Goal: Task Accomplishment & Management: Use online tool/utility

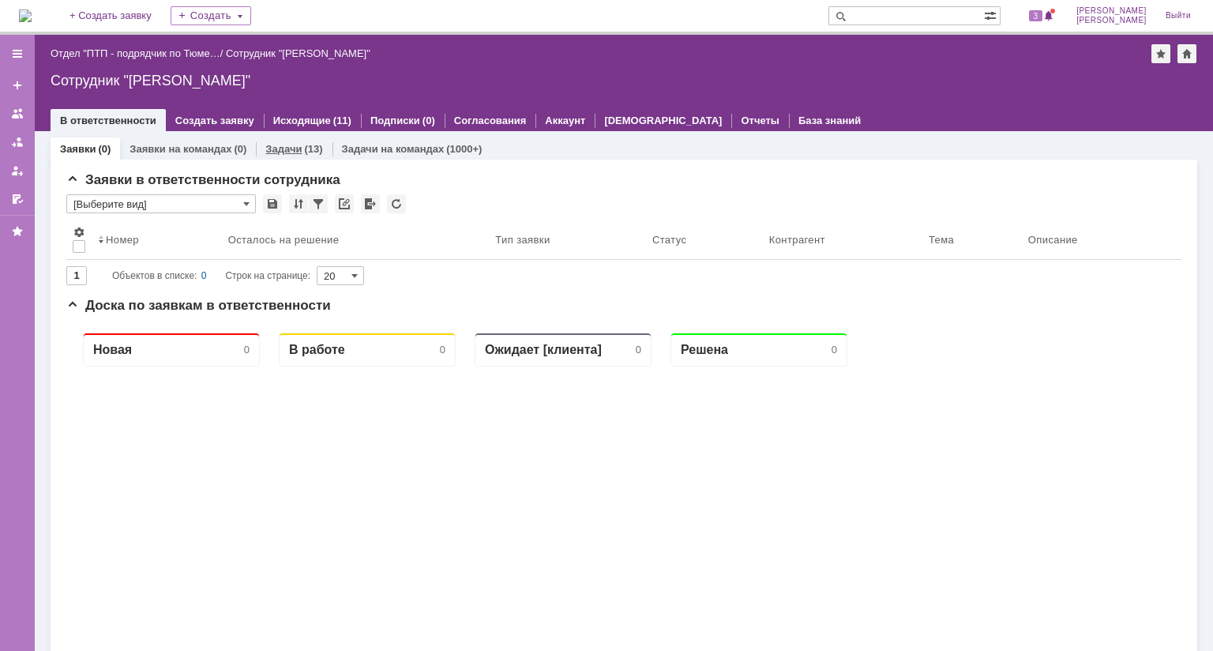
click at [304, 157] on div "Задачи (13)" at bounding box center [294, 148] width 76 height 23
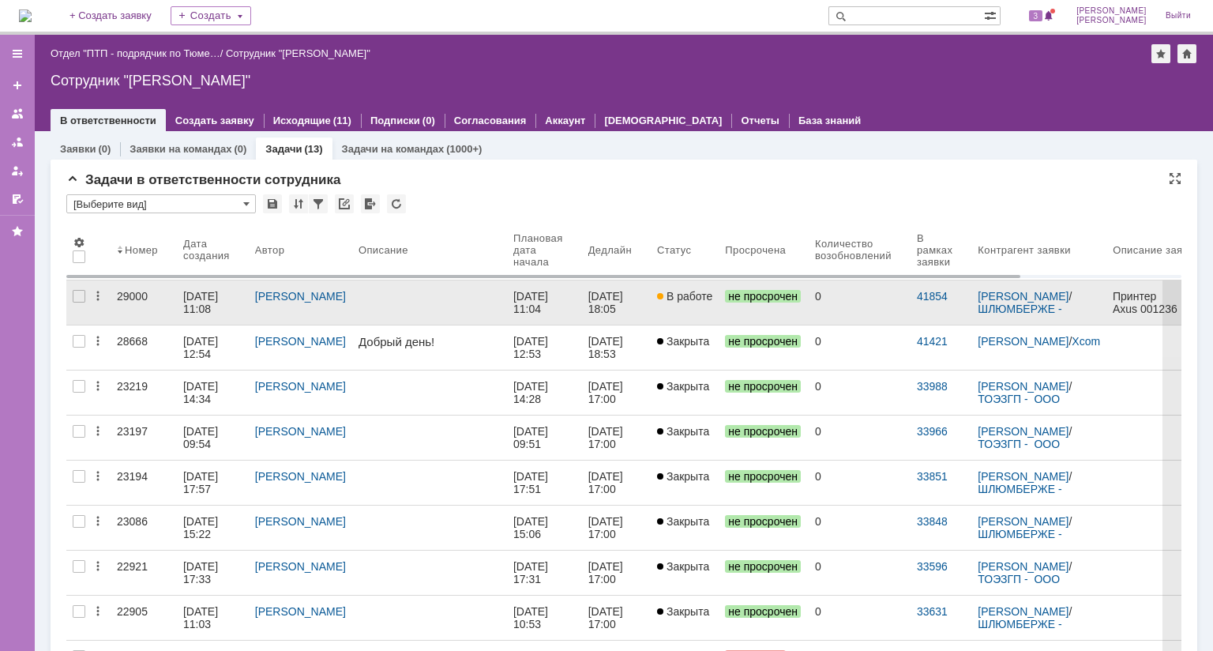
click at [133, 298] on div "29000" at bounding box center [144, 296] width 54 height 13
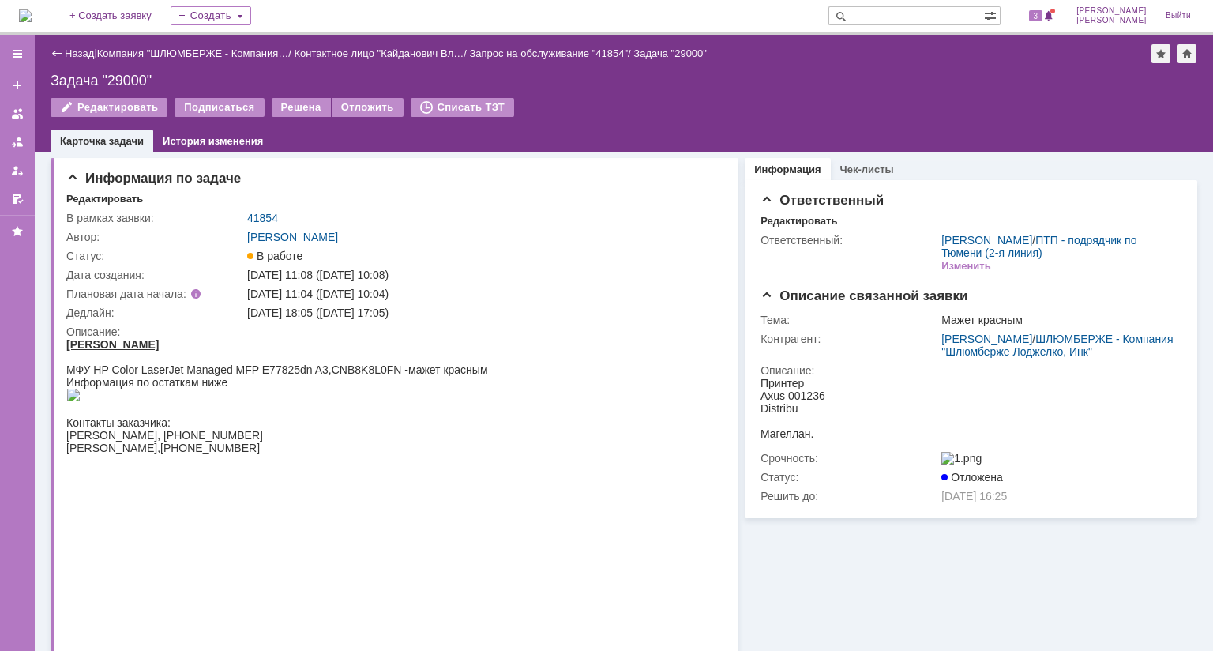
click at [489, 45] on div "Назад | Компания "ШЛЮМБЕРЖЕ - Компания… / Контактное лицо "[PERSON_NAME] Вл… / …" at bounding box center [624, 343] width 1178 height 616
drag, startPoint x: 464, startPoint y: 248, endPoint x: 489, endPoint y: 278, distance: 39.2
click at [464, 248] on td "В работе" at bounding box center [481, 255] width 475 height 19
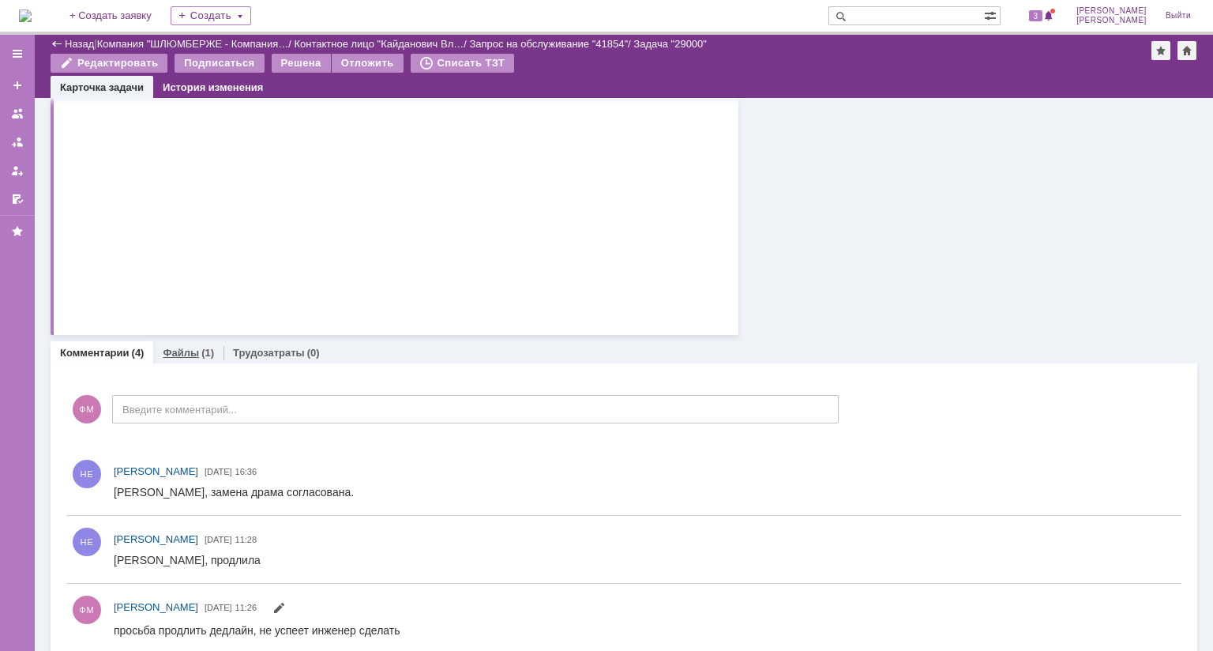
click at [201, 354] on div "(1)" at bounding box center [207, 353] width 13 height 12
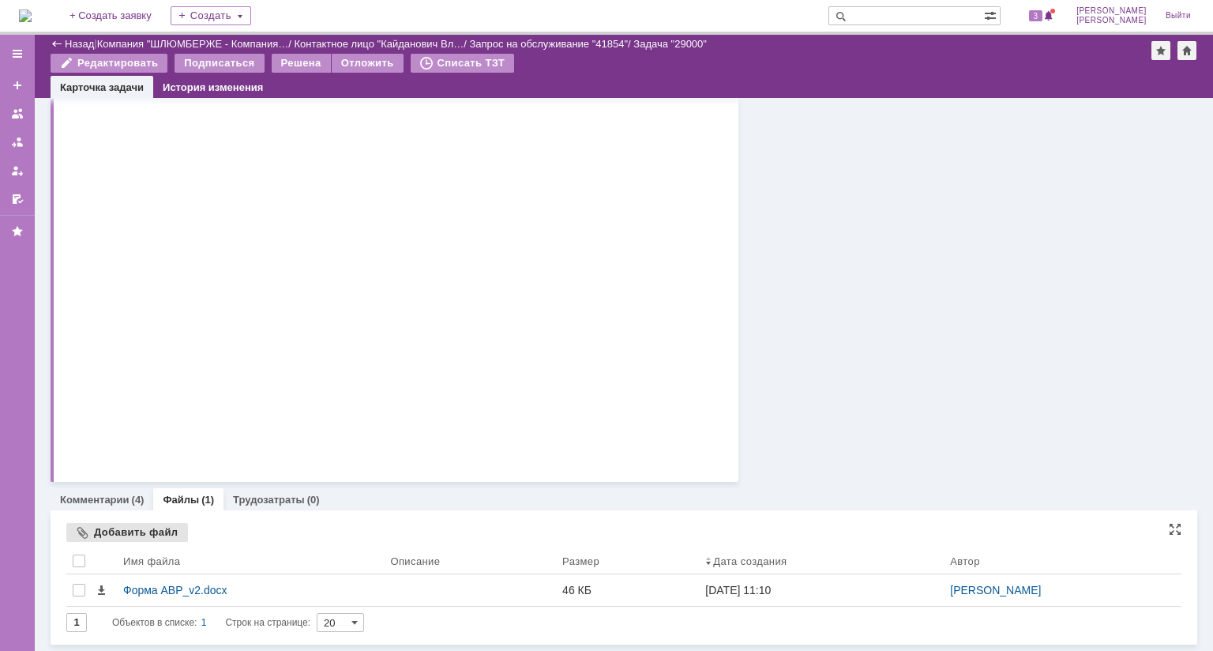
click at [133, 523] on div "Добавить файл" at bounding box center [127, 532] width 122 height 19
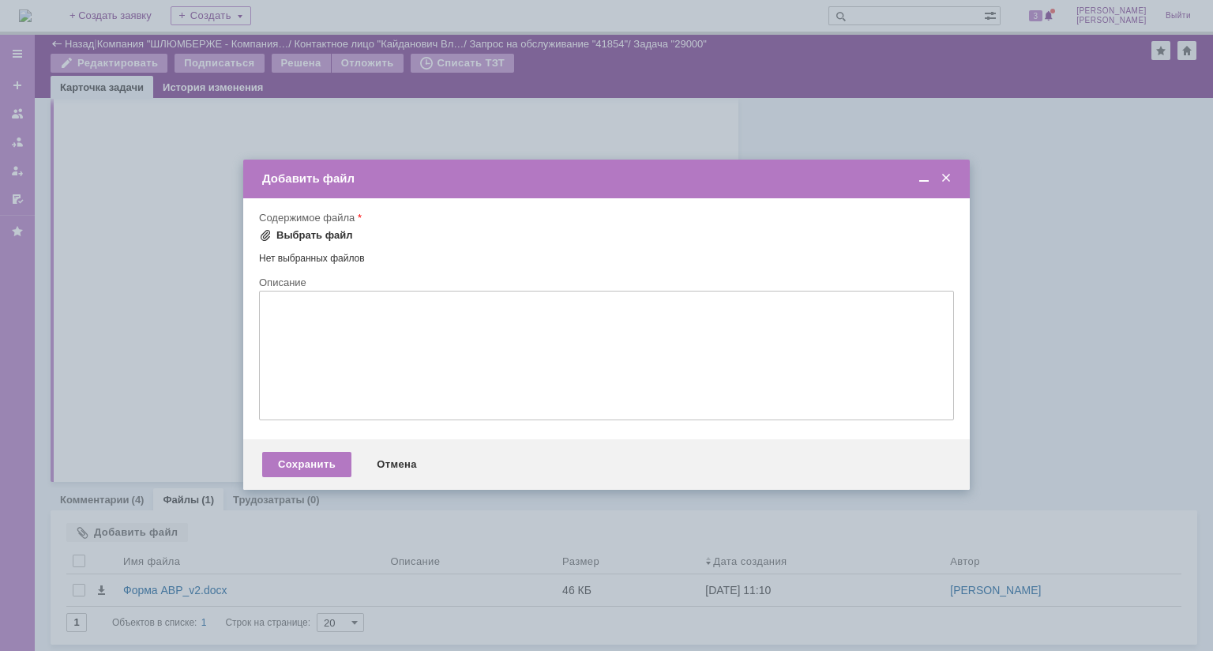
click at [326, 234] on div "Выбрать файл" at bounding box center [314, 235] width 77 height 13
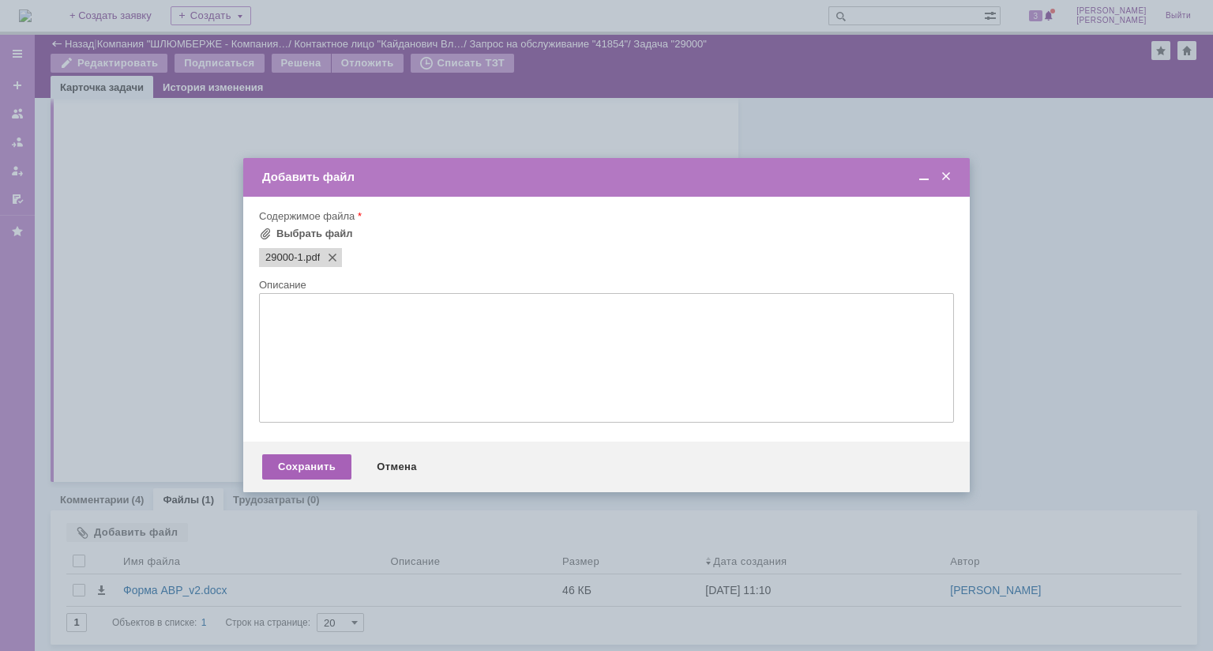
click at [329, 463] on div "Сохранить" at bounding box center [306, 466] width 89 height 25
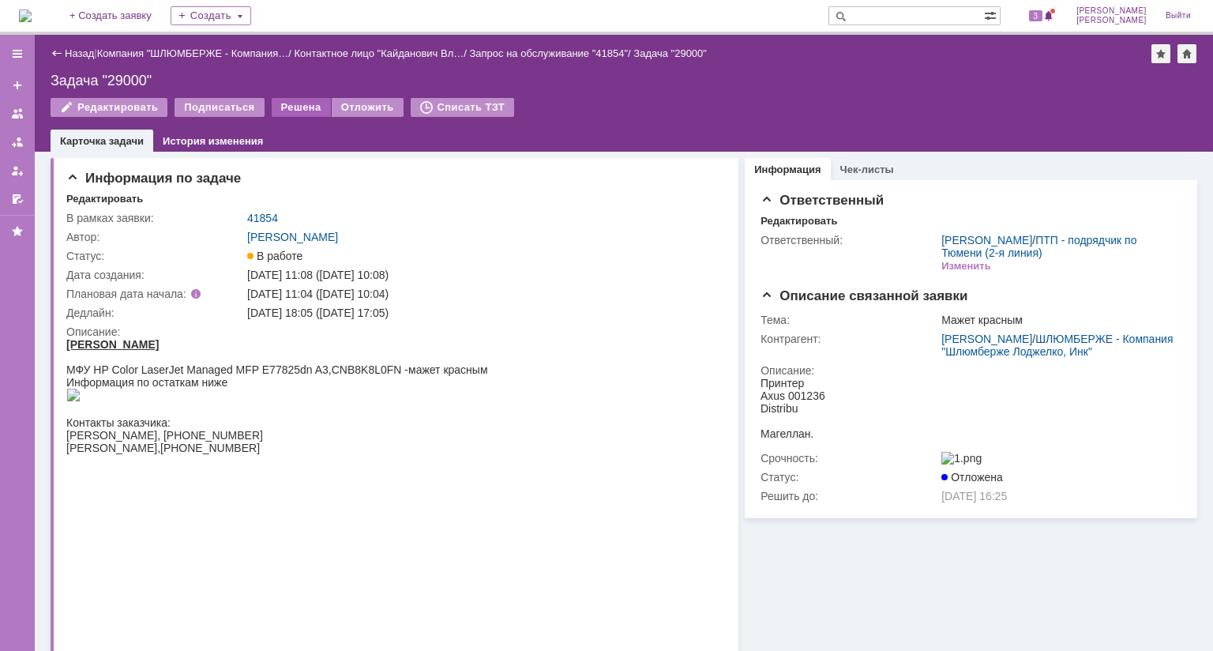
click at [287, 111] on div "Решена" at bounding box center [301, 107] width 59 height 19
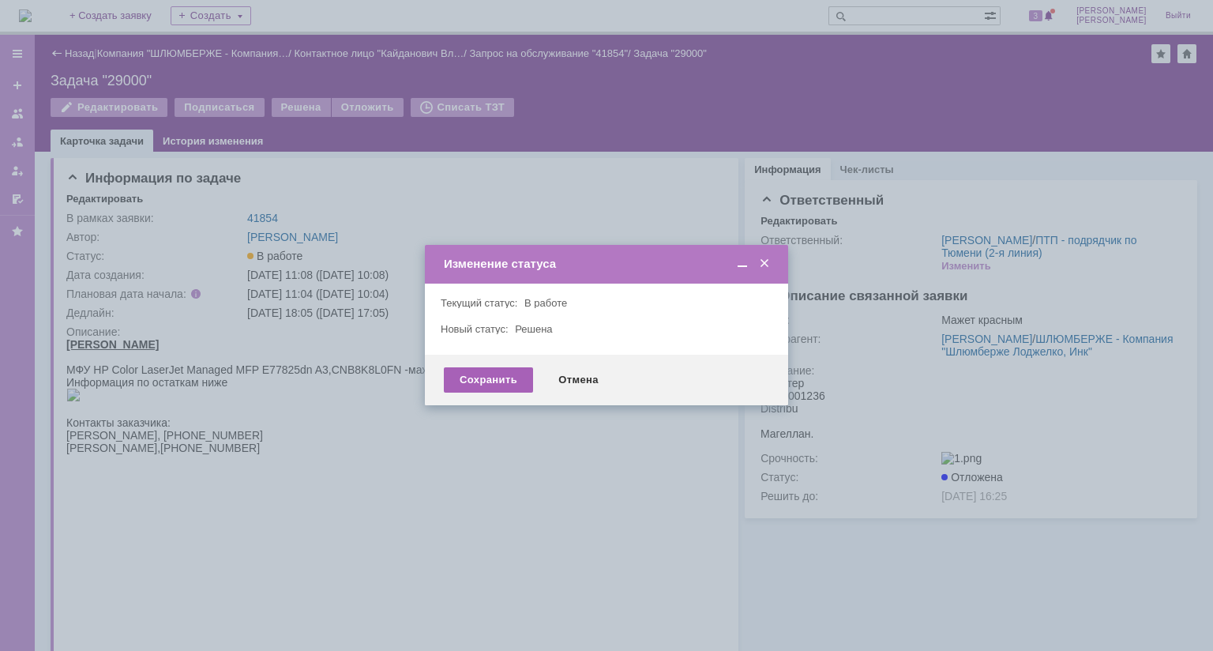
click at [491, 380] on div "Сохранить" at bounding box center [488, 379] width 89 height 25
